Goal: Task Accomplishment & Management: Use online tool/utility

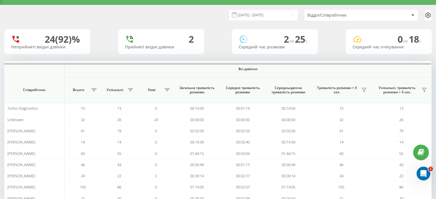
scroll to position [12, 0]
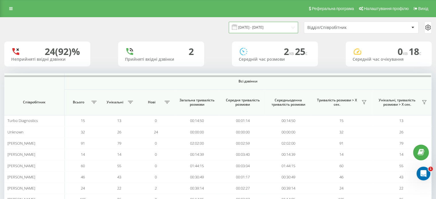
click at [277, 26] on input "[DATE] - [DATE]" at bounding box center [263, 27] width 69 height 11
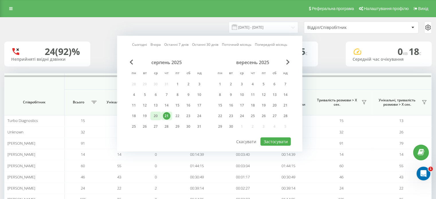
click at [155, 115] on div "20" at bounding box center [155, 115] width 7 height 7
click at [278, 138] on button "Застосувати" at bounding box center [275, 142] width 30 height 8
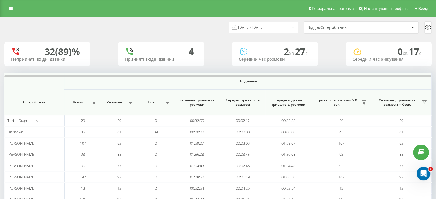
scroll to position [3, 0]
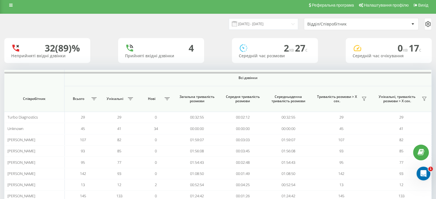
click at [342, 24] on div "Відділ/Співробітник" at bounding box center [341, 24] width 68 height 5
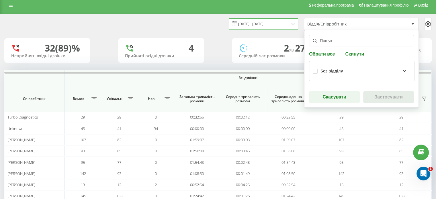
click at [275, 22] on input "20.08.2025 - 20.08.2025" at bounding box center [263, 23] width 69 height 11
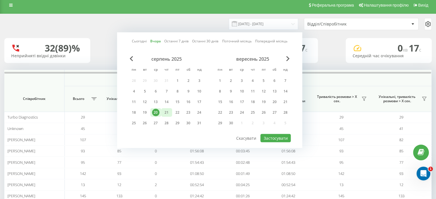
click at [167, 113] on div "21" at bounding box center [166, 112] width 7 height 7
click at [274, 131] on div "серпень 2025 пн вт ср чт пт сб нд 28 29 30 31 1 2 3 4 5 6 7 8 9 10 11 12 13 14 …" at bounding box center [209, 94] width 162 height 77
click at [273, 135] on button "Застосувати" at bounding box center [275, 138] width 30 height 8
type input "21.08.2025 - 21.08.2025"
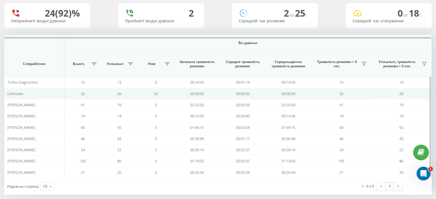
scroll to position [39, 0]
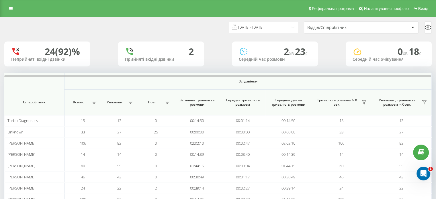
click at [340, 31] on div "Відділ/Співробітник" at bounding box center [361, 27] width 114 height 11
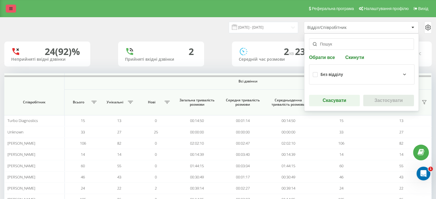
click at [8, 7] on link at bounding box center [11, 9] width 10 height 8
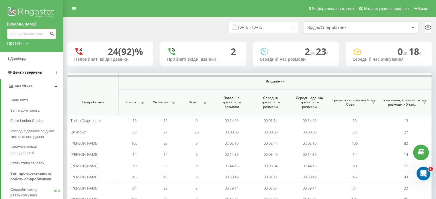
click at [22, 71] on span "Центр звернень" at bounding box center [27, 72] width 29 height 4
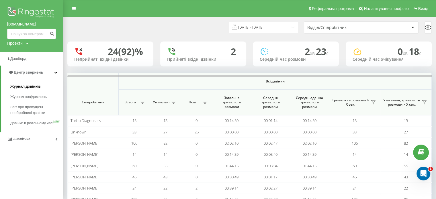
click at [32, 86] on span "Журнал дзвінків" at bounding box center [25, 87] width 30 height 6
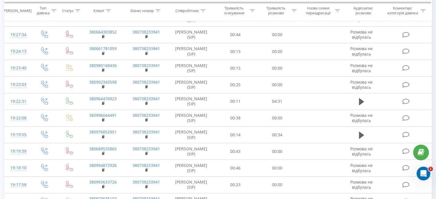
scroll to position [183, 0]
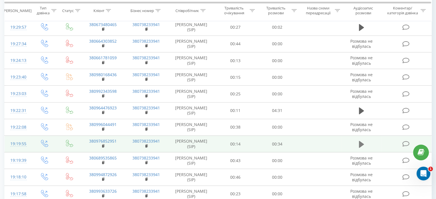
click at [360, 148] on icon at bounding box center [361, 144] width 5 height 7
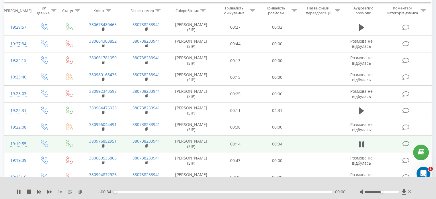
click at [144, 193] on div "- 00:34 00:00 00:00" at bounding box center [222, 192] width 246 height 6
click at [140, 191] on div "00:00" at bounding box center [223, 192] width 218 height 2
click at [264, 191] on div "00:16" at bounding box center [223, 192] width 218 height 2
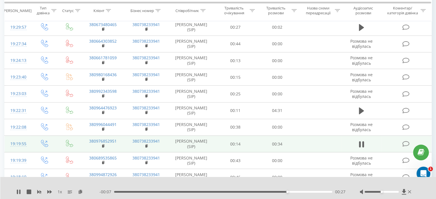
click at [255, 191] on div "- 00:07 00:27 00:27" at bounding box center [222, 192] width 246 height 6
click at [254, 192] on div "00:22" at bounding box center [223, 192] width 218 height 2
click at [225, 191] on div "00:25" at bounding box center [223, 192] width 218 height 2
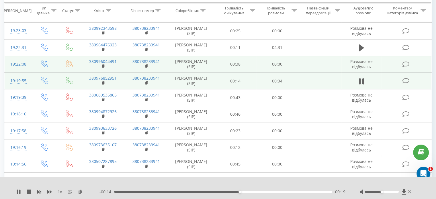
scroll to position [324, 0]
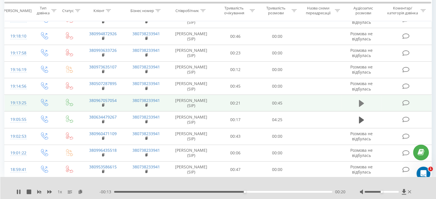
click at [362, 107] on icon at bounding box center [361, 103] width 5 height 8
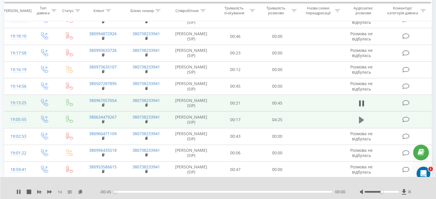
click at [359, 124] on icon at bounding box center [361, 120] width 5 height 8
click at [132, 193] on div "- 04:25 00:00 00:00" at bounding box center [222, 192] width 246 height 6
click at [139, 191] on div "00:07" at bounding box center [223, 192] width 218 height 2
click at [121, 192] on div "00:09" at bounding box center [223, 192] width 218 height 2
click at [127, 193] on div "- 04:14 00:11 00:11" at bounding box center [222, 192] width 246 height 6
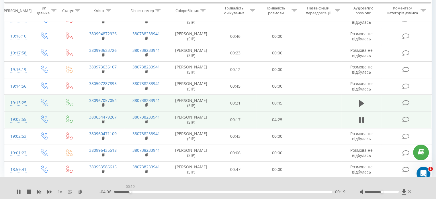
click at [130, 192] on div "00:19" at bounding box center [223, 192] width 218 height 2
click at [150, 192] on div "00:44" at bounding box center [223, 192] width 218 height 2
click at [161, 192] on div "00:57" at bounding box center [223, 192] width 218 height 2
click at [170, 192] on div "00:58" at bounding box center [223, 192] width 218 height 2
click at [162, 191] on div "00:58" at bounding box center [223, 192] width 218 height 2
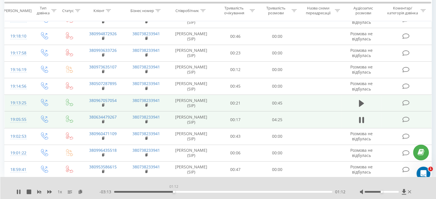
click at [174, 192] on div "01:12" at bounding box center [223, 192] width 218 height 2
click at [179, 193] on div "- 03:12 01:13 01:13" at bounding box center [222, 192] width 246 height 6
click at [181, 192] on div "01:21" at bounding box center [223, 192] width 218 height 2
click at [191, 191] on div "01:26" at bounding box center [223, 192] width 218 height 2
click at [191, 193] on div "- 02:48 01:37 01:37" at bounding box center [222, 192] width 246 height 6
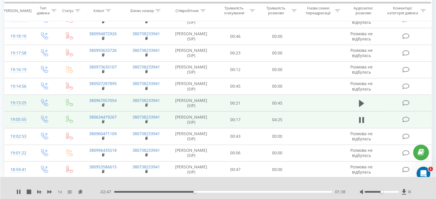
click at [189, 191] on div "01:38" at bounding box center [223, 192] width 218 height 2
click at [187, 191] on div "01:33" at bounding box center [223, 192] width 218 height 2
click at [198, 192] on div "01:32" at bounding box center [223, 192] width 218 height 2
click at [205, 192] on div "01:44" at bounding box center [223, 192] width 218 height 2
click at [210, 192] on div "01:53" at bounding box center [223, 192] width 218 height 2
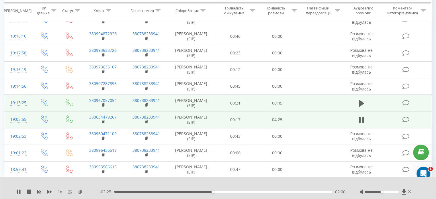
click at [211, 192] on div "02:00" at bounding box center [223, 192] width 218 height 2
click at [207, 192] on div "01:58" at bounding box center [223, 192] width 218 height 2
click at [214, 191] on div "01:57" at bounding box center [223, 192] width 218 height 2
click at [221, 192] on div "02:10" at bounding box center [223, 192] width 218 height 2
click at [227, 192] on div "02:17" at bounding box center [223, 192] width 218 height 2
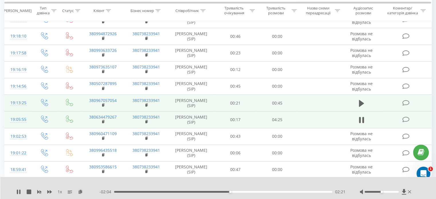
click at [182, 192] on div "02:21" at bounding box center [223, 192] width 218 height 2
click at [190, 192] on div "01:25" at bounding box center [223, 192] width 218 height 2
click at [192, 192] on div "01:33" at bounding box center [223, 192] width 218 height 2
click at [202, 192] on div "01:47" at bounding box center [223, 192] width 218 height 2
click at [212, 191] on div "01:56" at bounding box center [223, 192] width 218 height 2
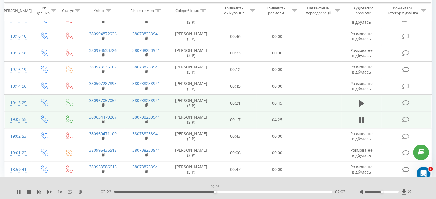
click at [215, 192] on div "02:03" at bounding box center [223, 192] width 218 height 2
click at [230, 191] on div "- 02:21 02:04 02:04" at bounding box center [222, 192] width 246 height 6
click at [232, 192] on div "02:05" at bounding box center [223, 192] width 218 height 2
click at [238, 192] on div "02:31" at bounding box center [223, 192] width 218 height 2
click at [234, 192] on div "02:34" at bounding box center [223, 192] width 218 height 2
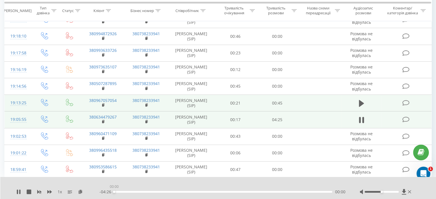
click at [245, 192] on div "00:00" at bounding box center [223, 192] width 218 height 2
click at [250, 192] on div "02:40" at bounding box center [223, 192] width 218 height 2
click at [257, 191] on div "02:54" at bounding box center [223, 192] width 218 height 2
click at [265, 193] on div "02:55" at bounding box center [223, 192] width 218 height 2
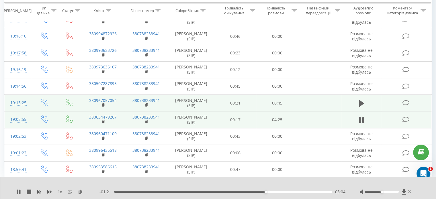
click at [270, 192] on div "03:04" at bounding box center [223, 192] width 218 height 2
click at [284, 191] on div "- 01:14 03:11 03:11" at bounding box center [222, 192] width 246 height 6
click at [284, 191] on div "03:12" at bounding box center [223, 192] width 218 height 2
click at [297, 193] on div "- 00:51 03:34 03:34" at bounding box center [222, 192] width 246 height 6
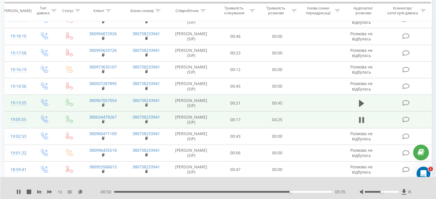
click at [298, 192] on div "03:35" at bounding box center [223, 192] width 218 height 2
click at [309, 192] on div "03:46" at bounding box center [223, 192] width 218 height 2
click at [321, 191] on div "04:00" at bounding box center [223, 192] width 218 height 2
click at [19, 191] on icon at bounding box center [19, 192] width 1 height 5
